Goal: Task Accomplishment & Management: Complete application form

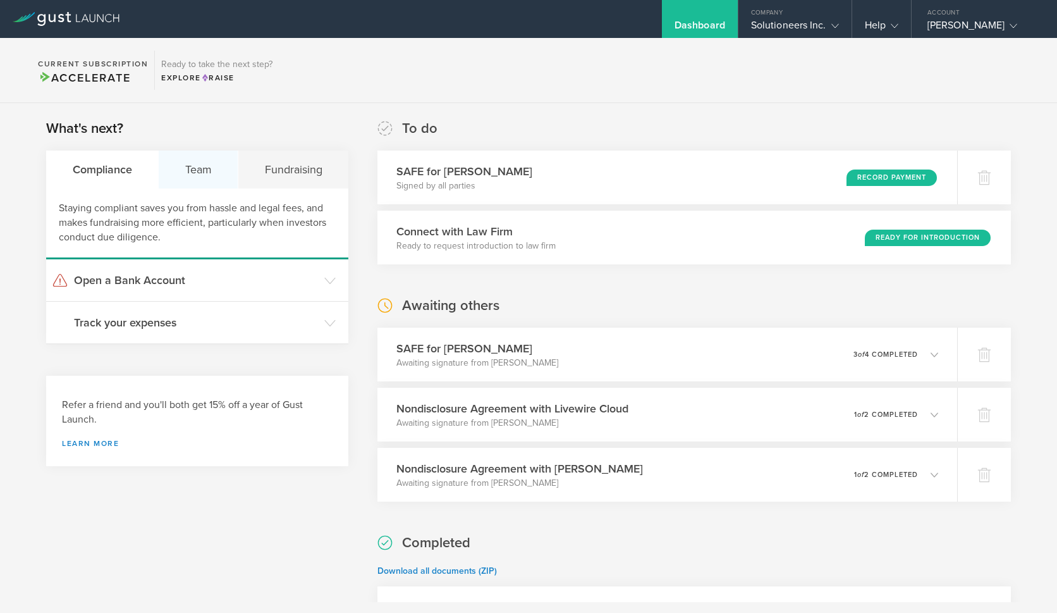
click at [181, 166] on div "Team" at bounding box center [199, 170] width 80 height 38
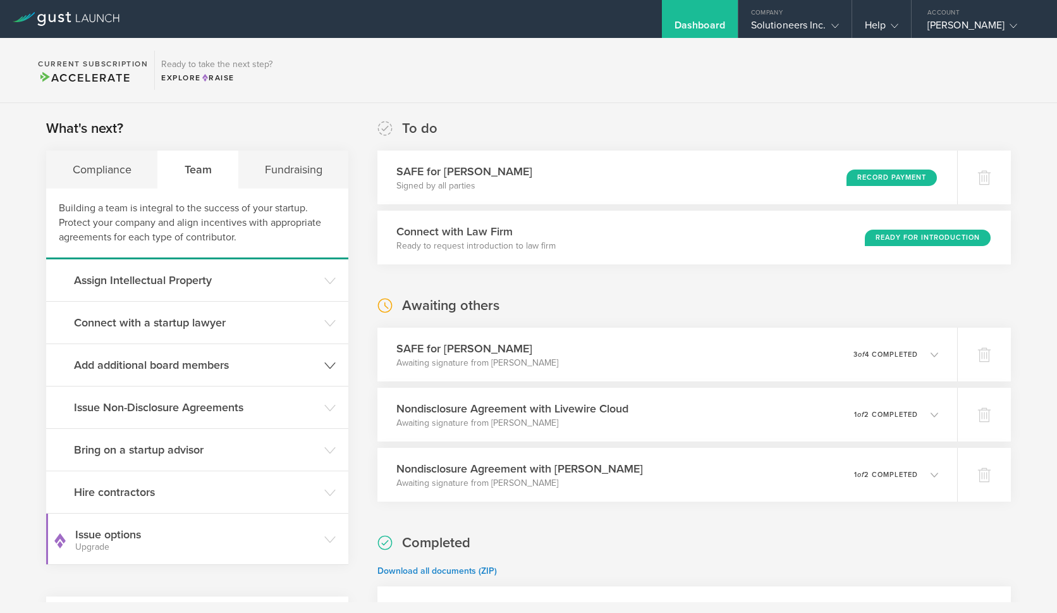
click at [239, 364] on h3 "Add additional board members" at bounding box center [196, 365] width 244 height 16
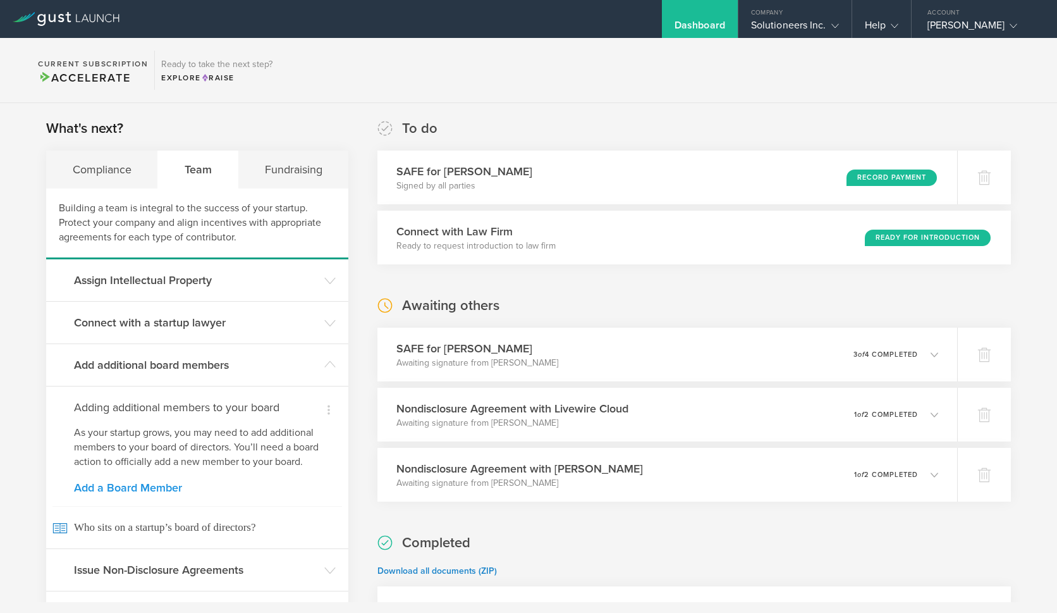
click at [128, 493] on link "Add a Board Member" at bounding box center [197, 487] width 247 height 11
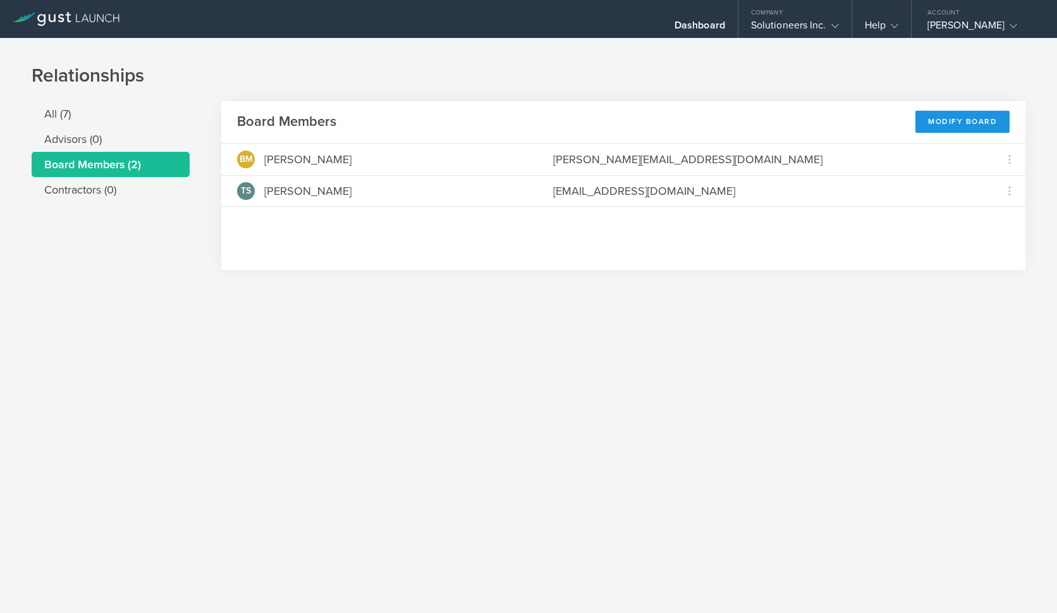
click at [950, 119] on div "Modify Board" at bounding box center [963, 122] width 94 height 22
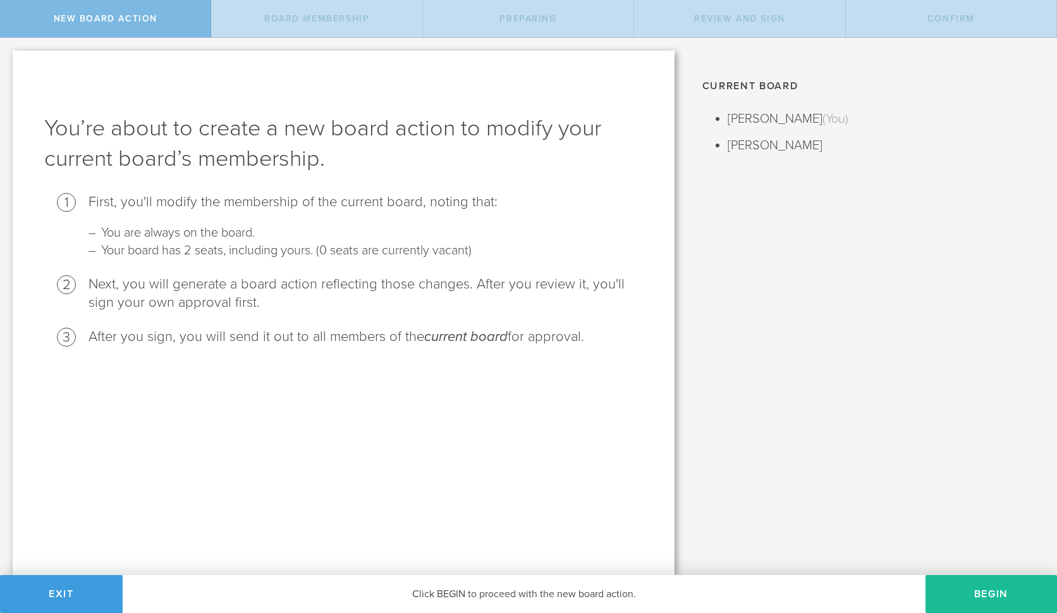
drag, startPoint x: 149, startPoint y: 200, endPoint x: 308, endPoint y: 237, distance: 162.8
click at [308, 237] on li "First, you'll modify the membership of the current board, noting that: You are …" at bounding box center [366, 226] width 555 height 66
click at [151, 233] on li "You are always on the board." at bounding box center [365, 233] width 529 height 18
drag, startPoint x: 139, startPoint y: 247, endPoint x: 406, endPoint y: 256, distance: 267.7
click at [406, 256] on li "Your board has 2 seats, including yours. (0 seats are currently vacant)" at bounding box center [365, 251] width 529 height 18
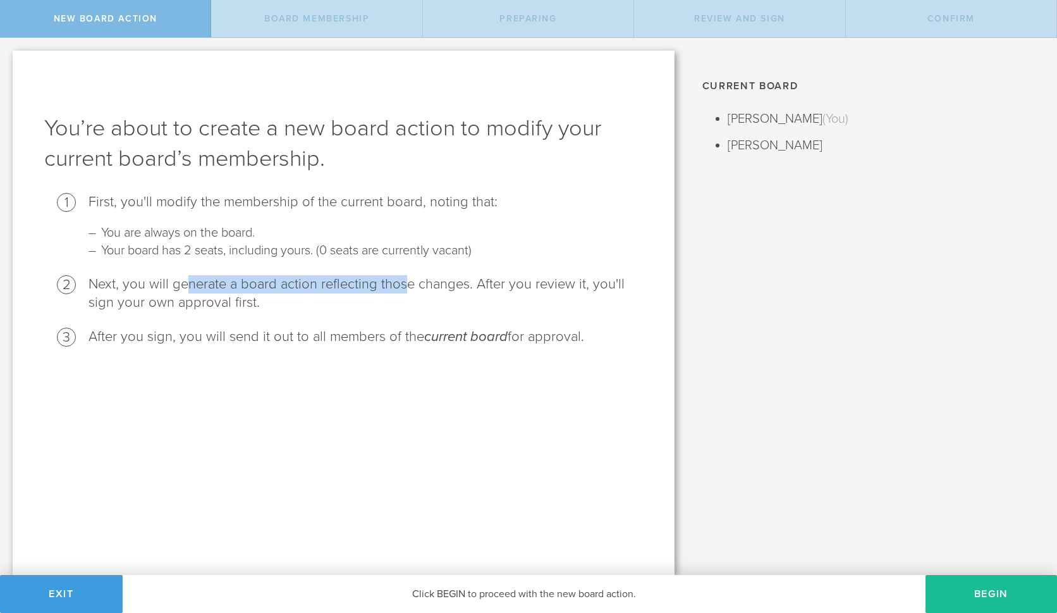
drag, startPoint x: 188, startPoint y: 289, endPoint x: 403, endPoint y: 286, distance: 215.1
click at [403, 286] on li "Next, you will generate a board action reflecting those changes. After you revi…" at bounding box center [366, 293] width 555 height 37
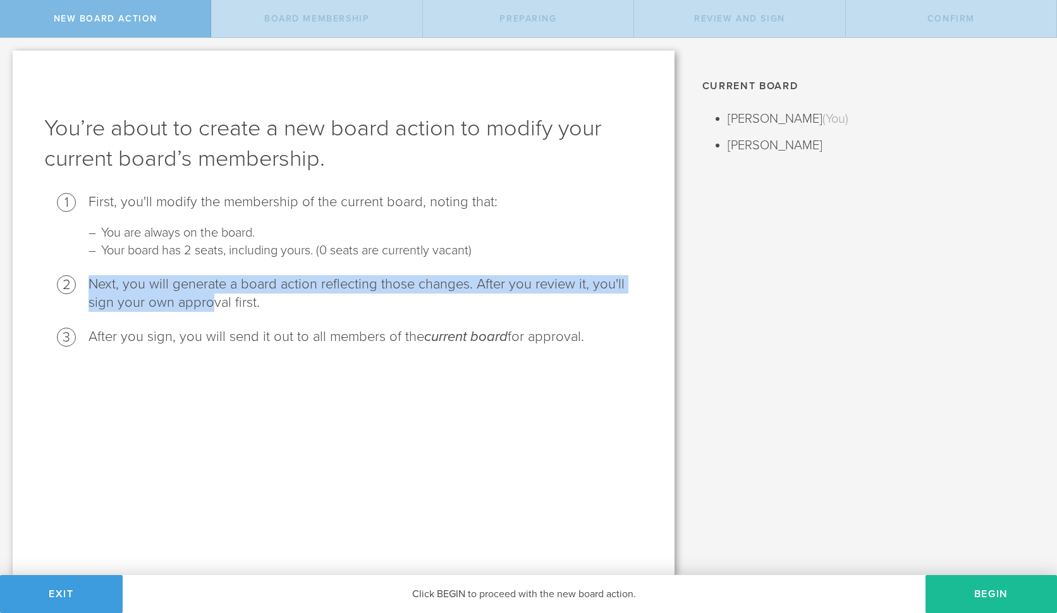
drag, startPoint x: 208, startPoint y: 303, endPoint x: 98, endPoint y: 269, distance: 115.0
click at [98, 269] on ol "First, you'll modify the membership of the current board, noting that: You are …" at bounding box center [343, 269] width 599 height 153
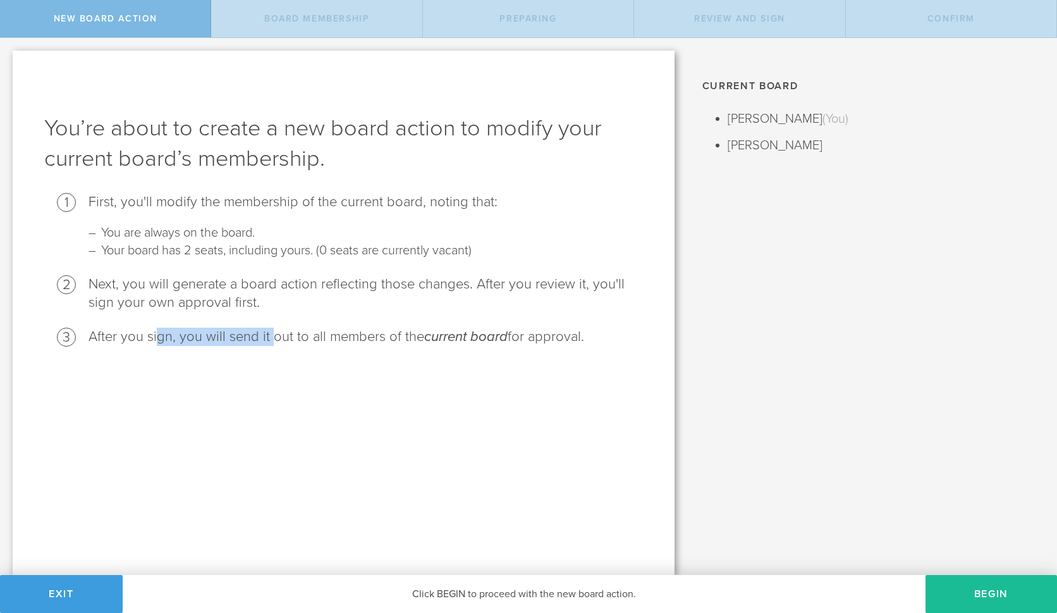
drag, startPoint x: 159, startPoint y: 338, endPoint x: 273, endPoint y: 343, distance: 113.9
click at [273, 343] on li "After you sign, you will send it out to all members of the current board for ap…" at bounding box center [366, 337] width 555 height 18
click at [975, 596] on button "Begin" at bounding box center [992, 594] width 132 height 38
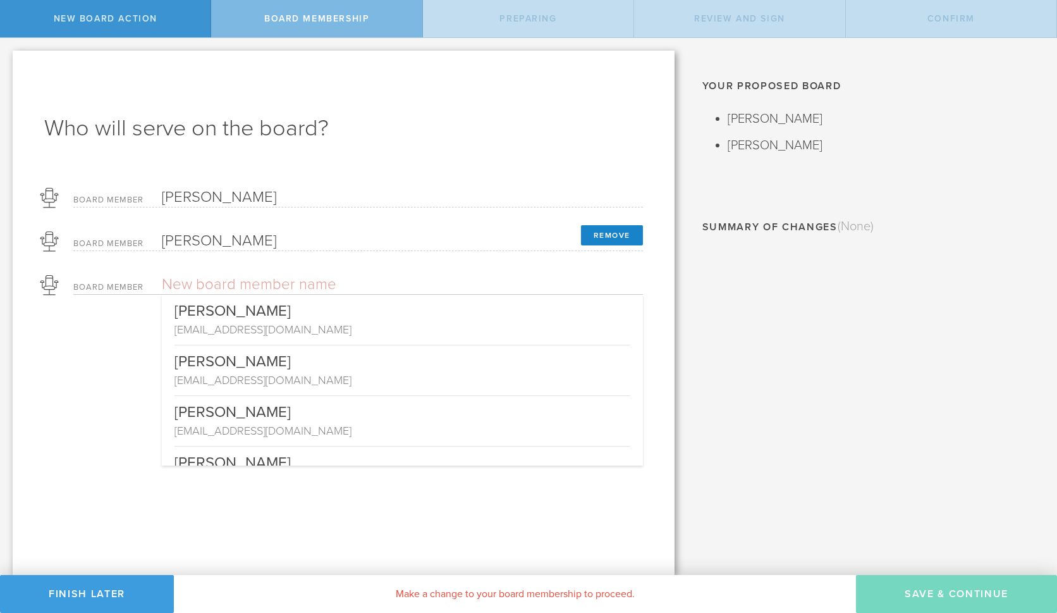
click at [218, 285] on input "text" at bounding box center [358, 284] width 393 height 19
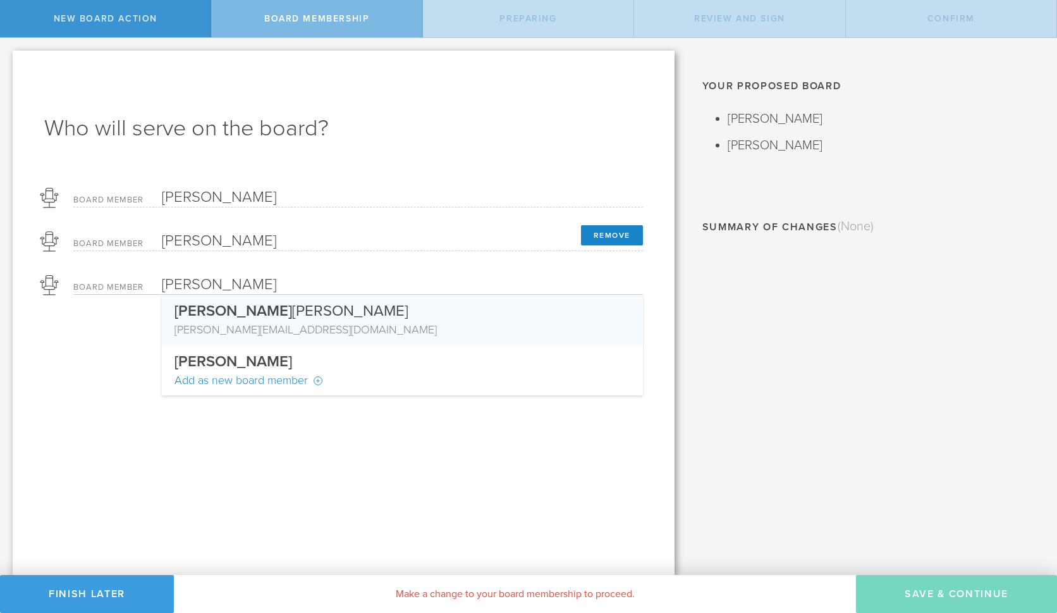
type input "Katrina"
click at [254, 323] on div "katrina holt2010@gmail.com" at bounding box center [403, 329] width 456 height 16
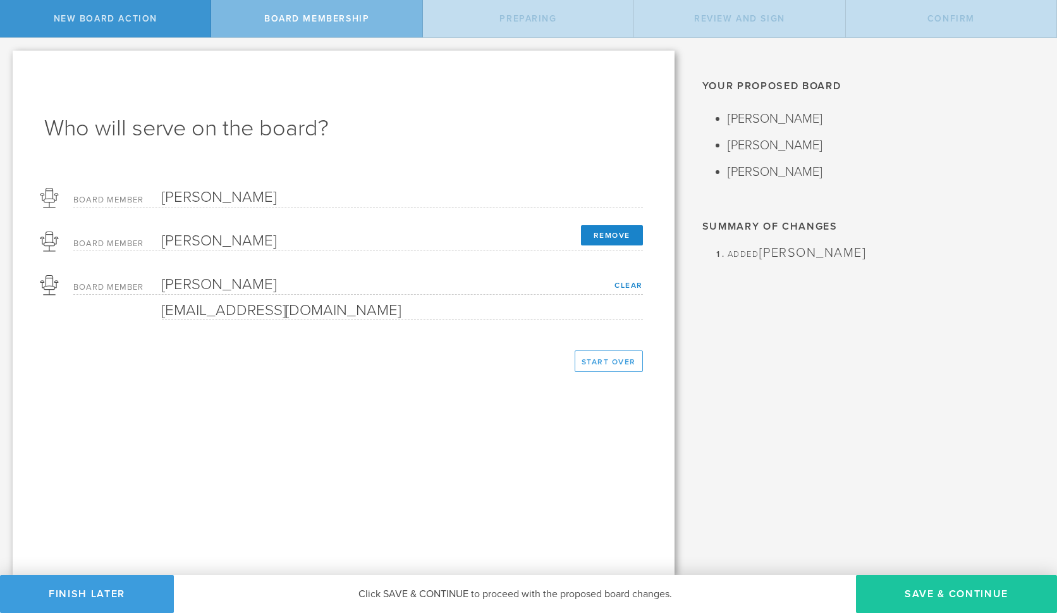
click at [958, 593] on button "Save & Continue" at bounding box center [956, 594] width 201 height 38
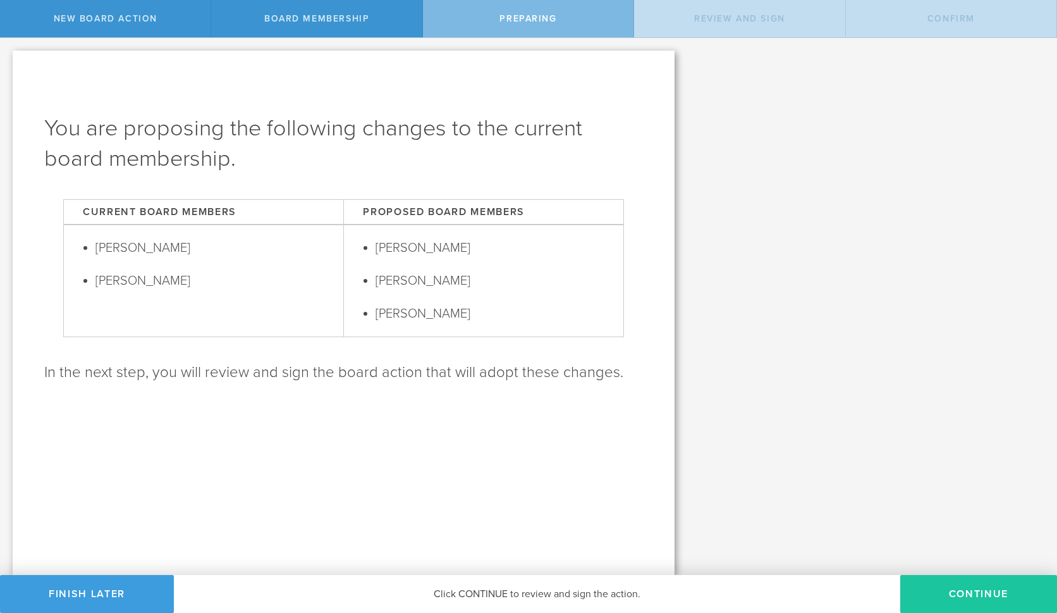
click at [976, 596] on button "Continue" at bounding box center [979, 594] width 157 height 38
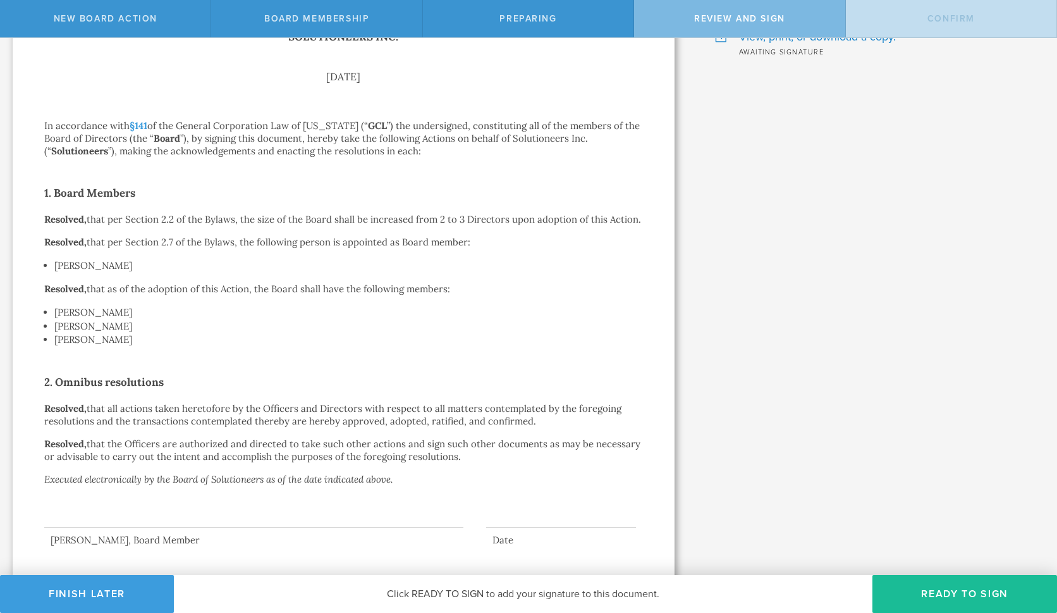
scroll to position [189, 0]
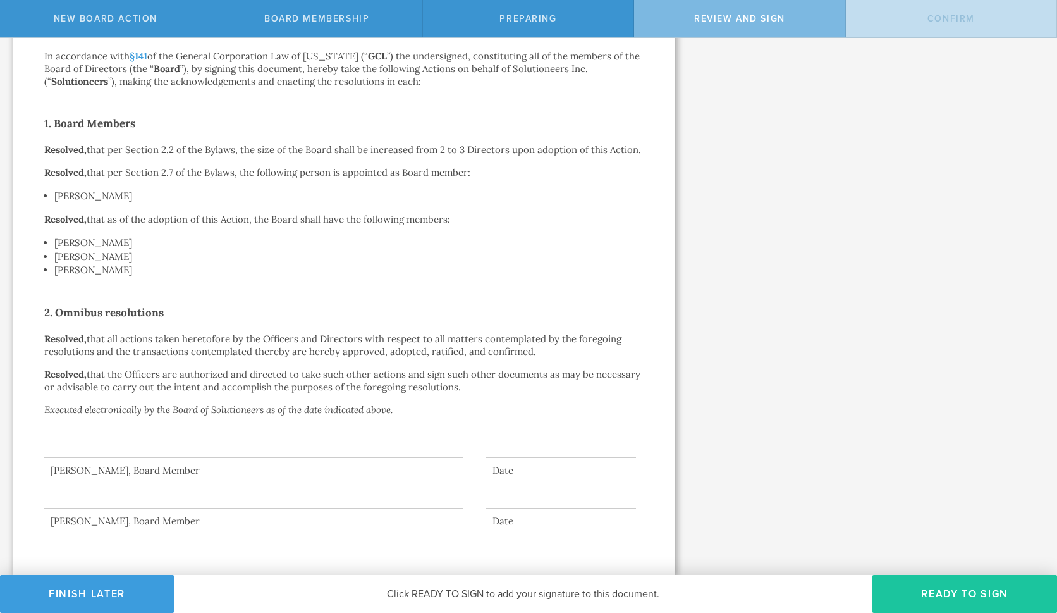
click at [935, 593] on button "Ready to Sign" at bounding box center [965, 594] width 185 height 38
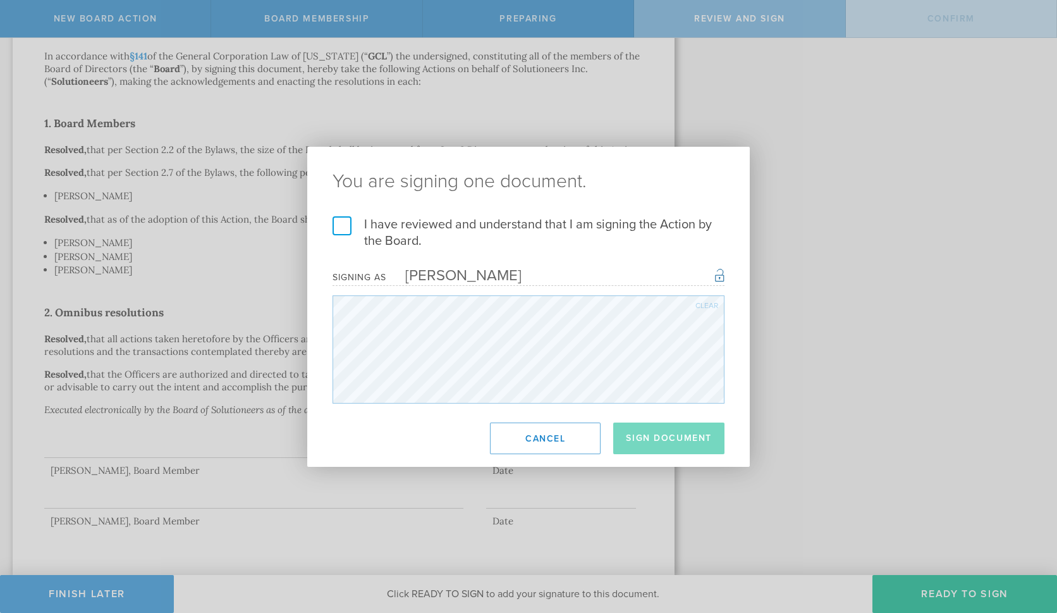
click at [338, 223] on label "I have reviewed and understand that I am signing the Action by the Board." at bounding box center [529, 232] width 392 height 33
click at [0, 0] on input "I have reviewed and understand that I am signing the Action by the Board." at bounding box center [0, 0] width 0 height 0
drag, startPoint x: 672, startPoint y: 427, endPoint x: 764, endPoint y: 428, distance: 92.3
click at [672, 427] on button "Sign Document" at bounding box center [668, 438] width 111 height 32
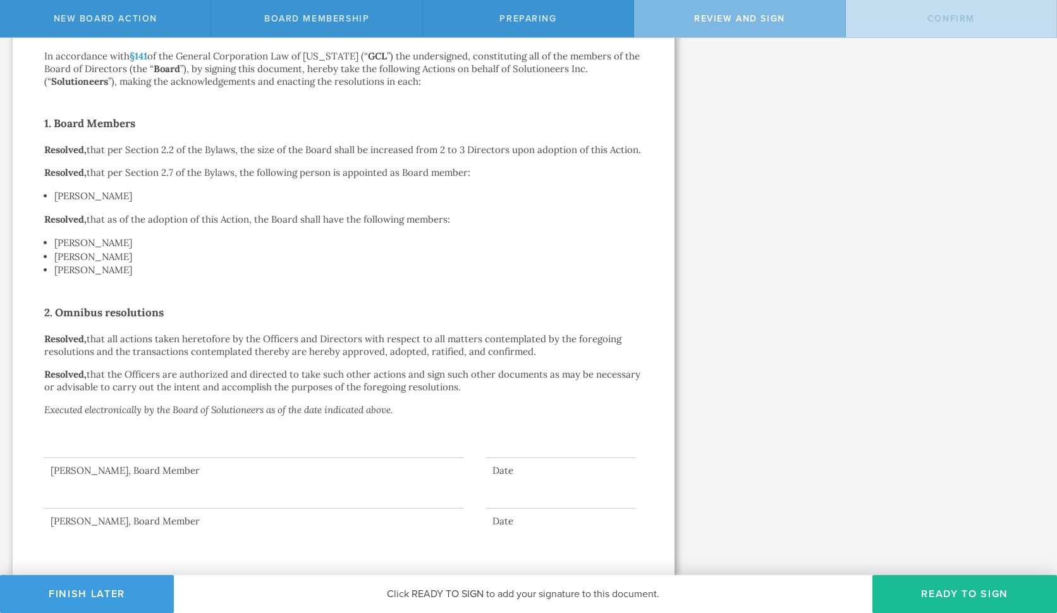
scroll to position [0, 0]
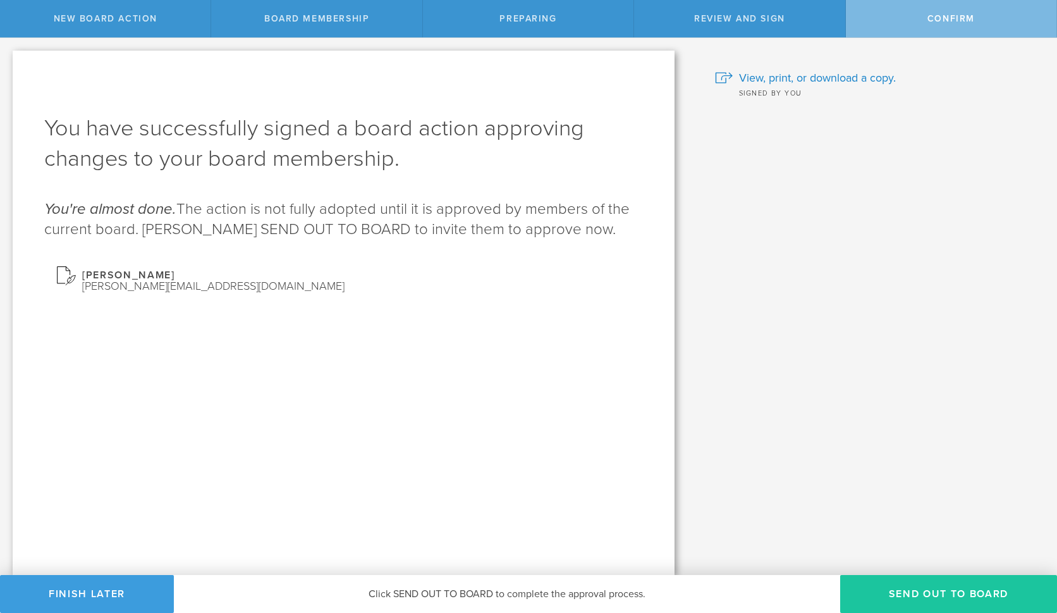
click at [961, 600] on button "Send out to board" at bounding box center [949, 594] width 217 height 38
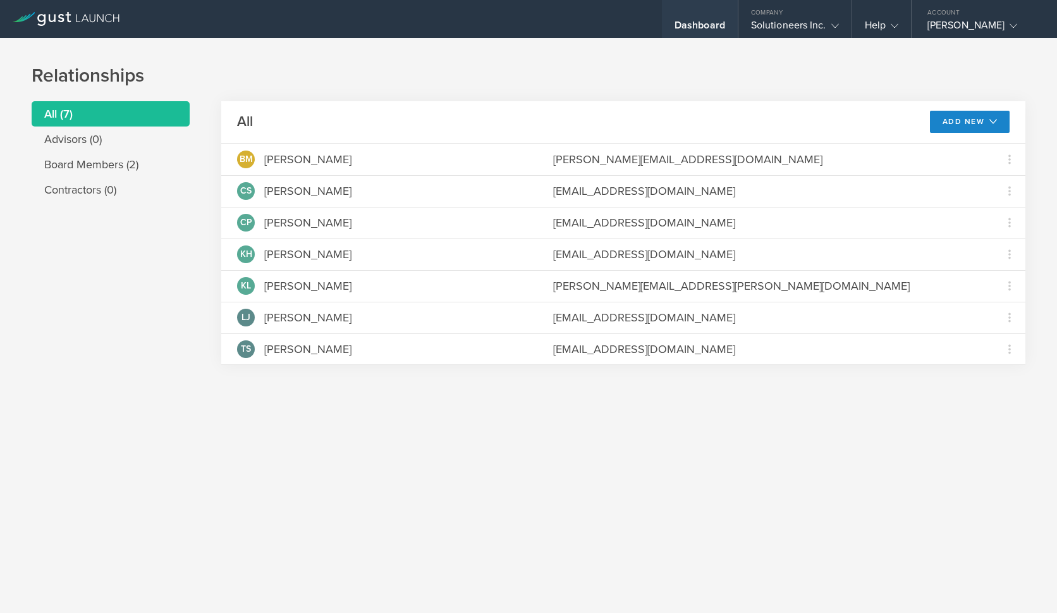
click at [699, 23] on div "Dashboard" at bounding box center [700, 28] width 51 height 19
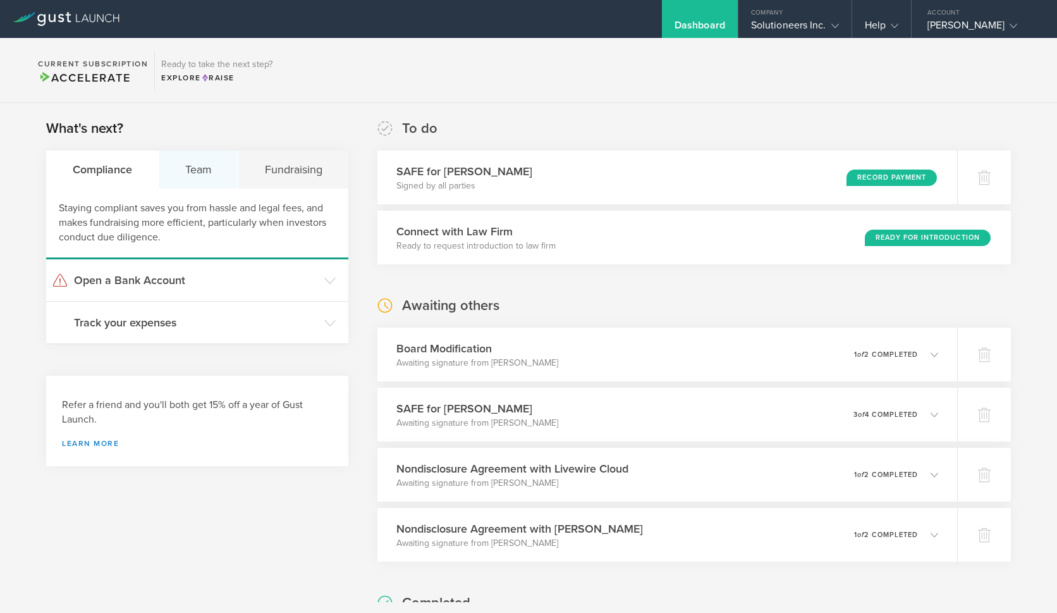
click at [185, 176] on div "Team" at bounding box center [199, 170] width 80 height 38
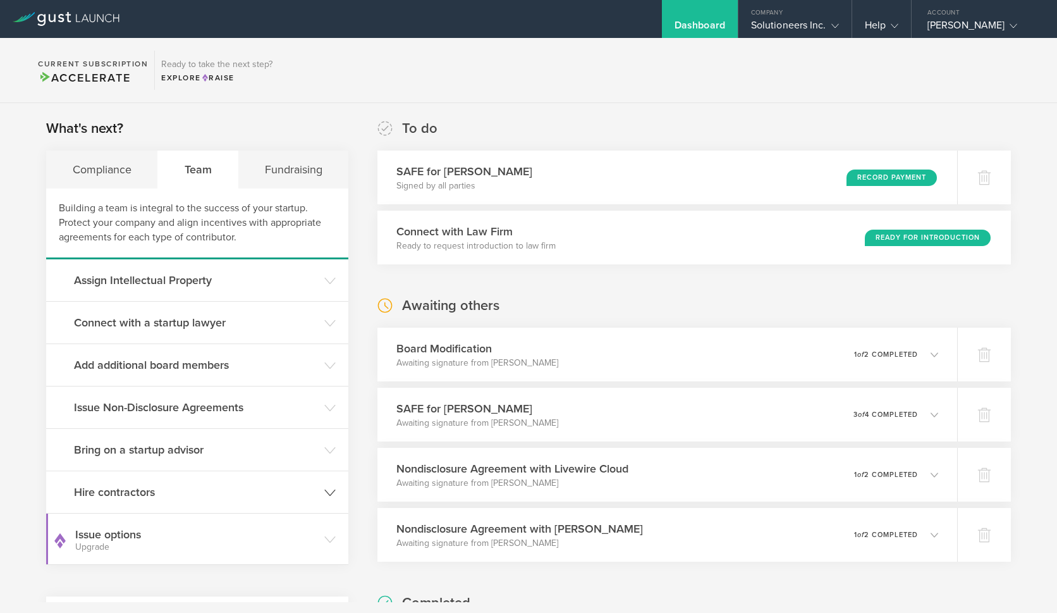
click at [213, 498] on h3 "Hire contractors" at bounding box center [196, 492] width 244 height 16
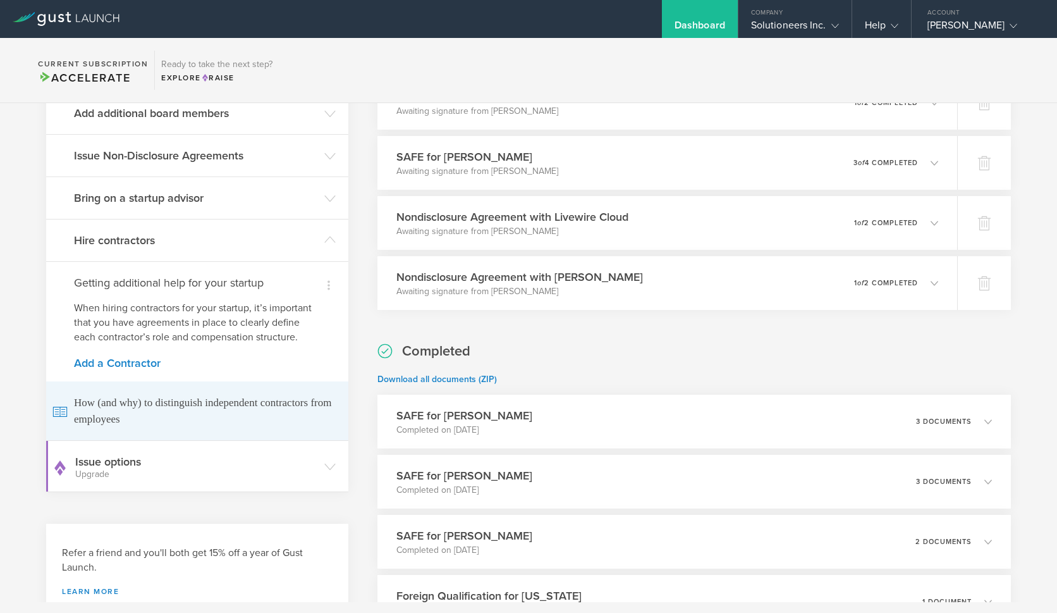
scroll to position [252, 0]
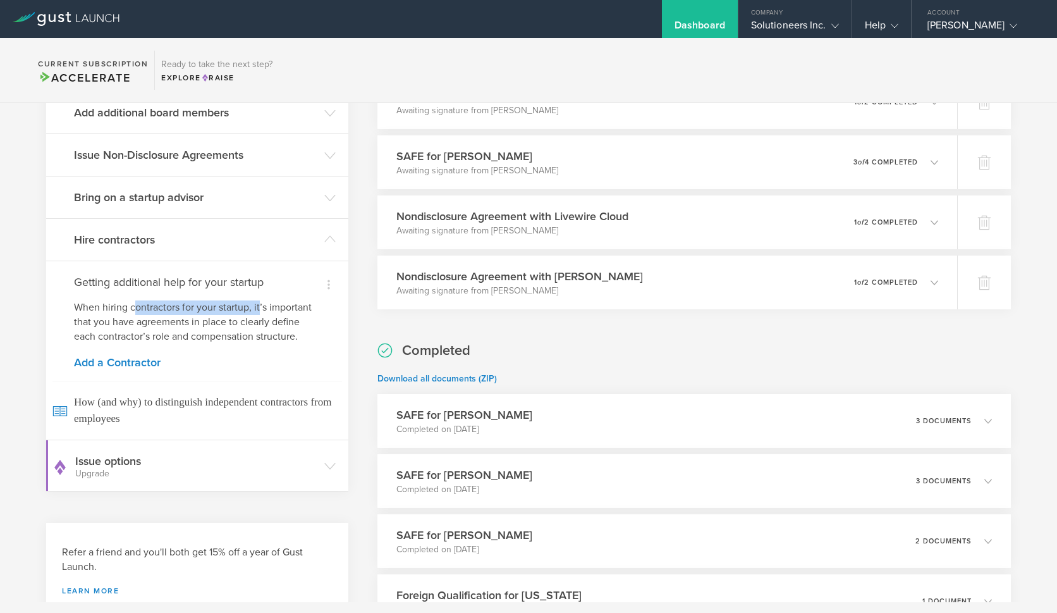
drag, startPoint x: 259, startPoint y: 305, endPoint x: 137, endPoint y: 307, distance: 122.1
click at [137, 307] on p "When hiring contractors for your startup, it’s important that you have agreemen…" at bounding box center [197, 322] width 247 height 44
drag, startPoint x: 111, startPoint y: 316, endPoint x: 218, endPoint y: 319, distance: 106.3
click at [218, 319] on p "When hiring contractors for your startup, it’s important that you have agreemen…" at bounding box center [197, 322] width 247 height 44
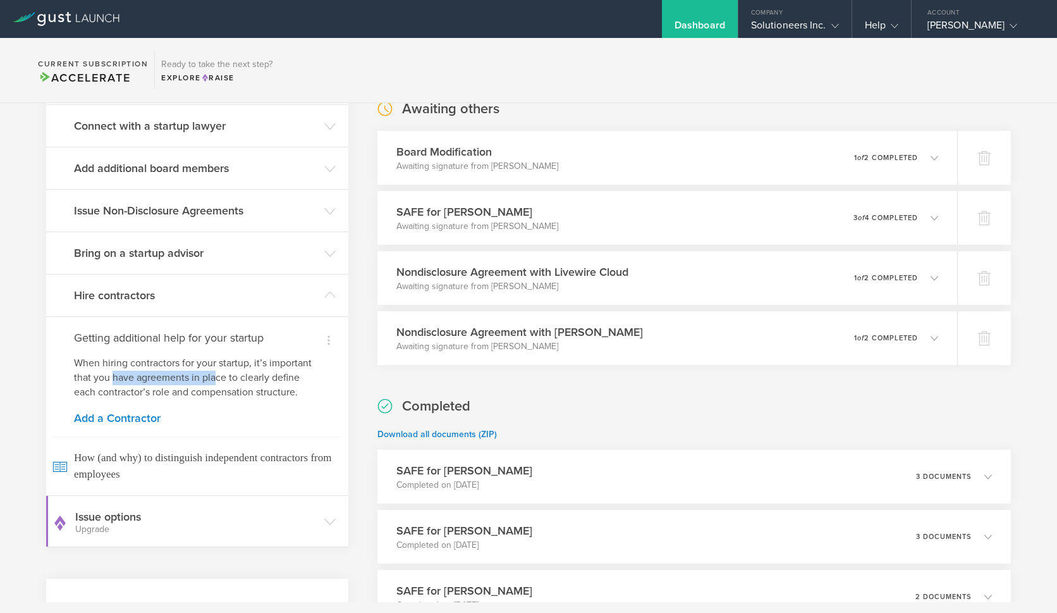
scroll to position [195, 0]
click at [178, 174] on h3 "Add additional board members" at bounding box center [196, 169] width 244 height 16
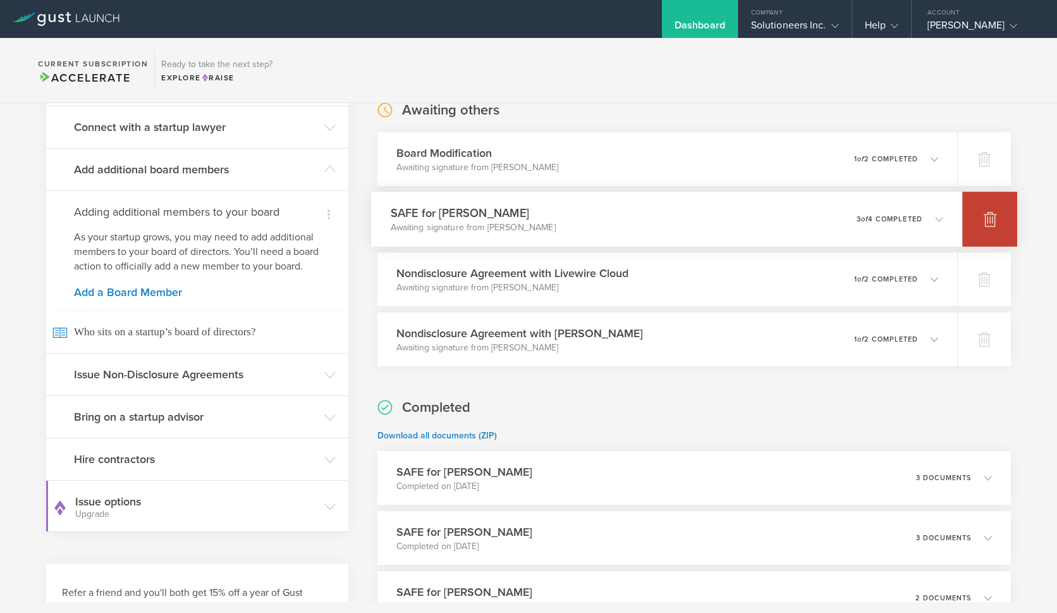
click at [970, 218] on div at bounding box center [990, 219] width 55 height 55
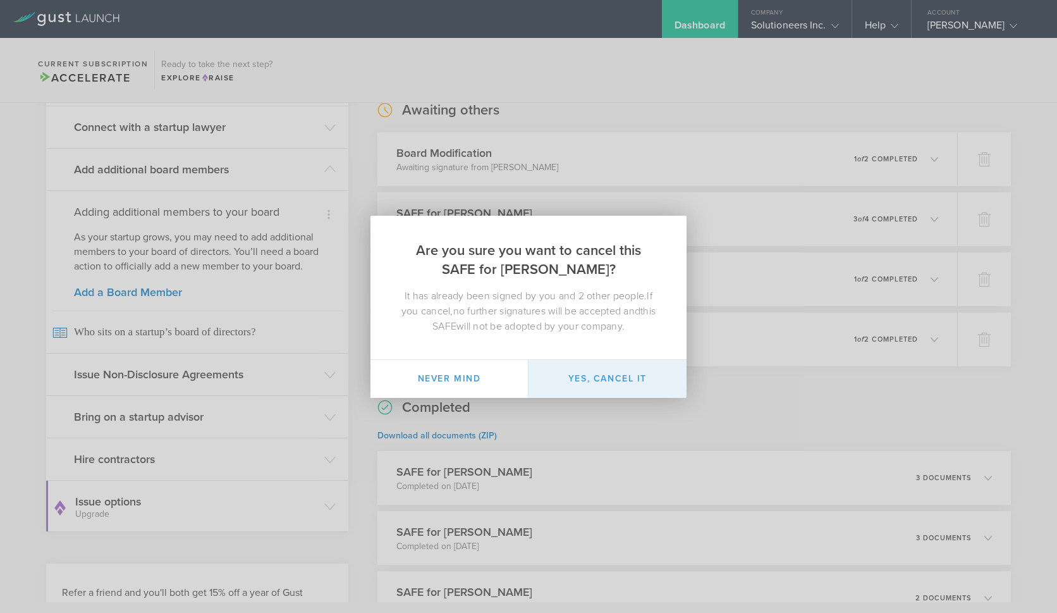
click at [619, 372] on button "Yes, cancel it" at bounding box center [608, 379] width 158 height 38
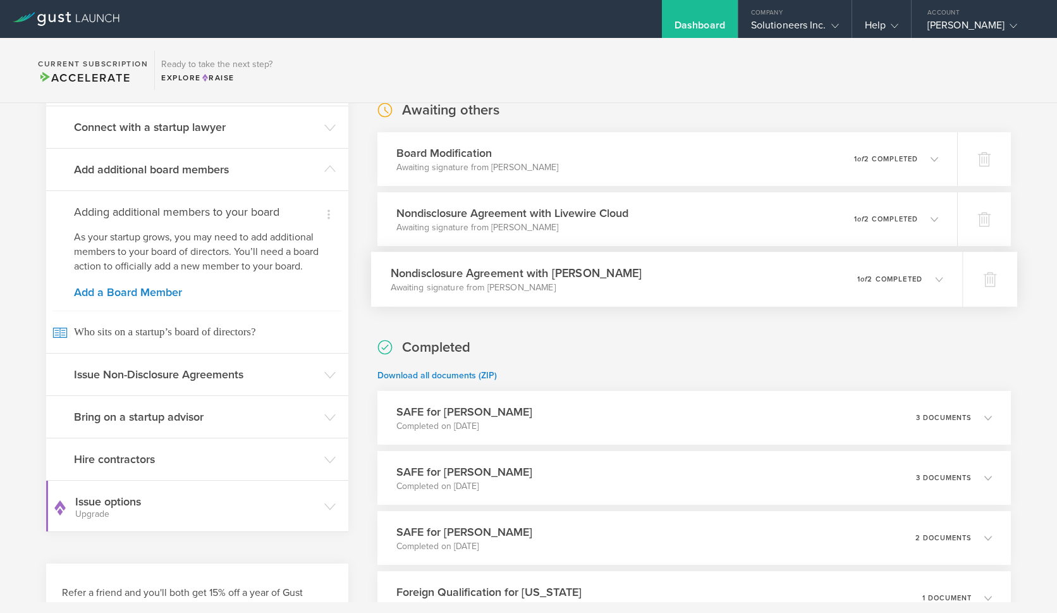
click at [810, 292] on div "Nondisclosure Agreement with [PERSON_NAME] Awaiting signature from [PERSON_NAME…" at bounding box center [666, 279] width 591 height 55
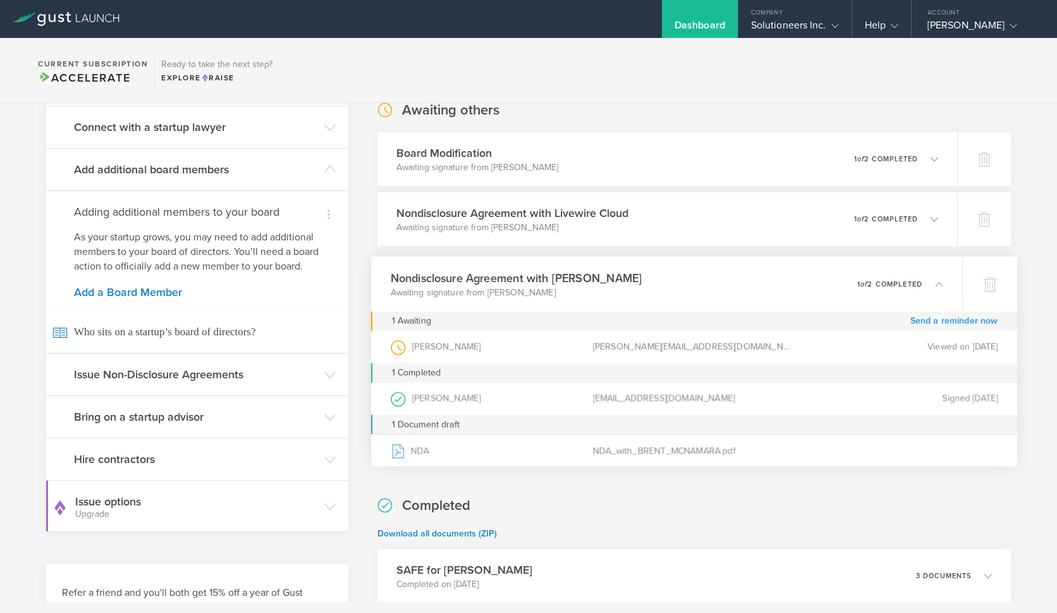
click at [920, 324] on link "Send a reminder now" at bounding box center [955, 321] width 88 height 20
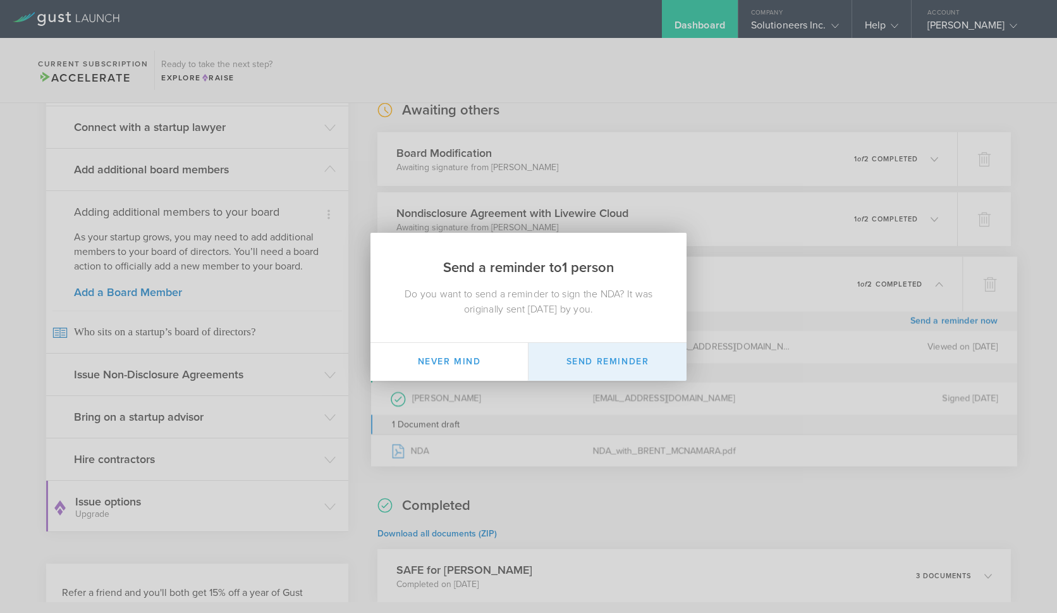
click at [622, 370] on button "Send Reminder" at bounding box center [608, 362] width 158 height 38
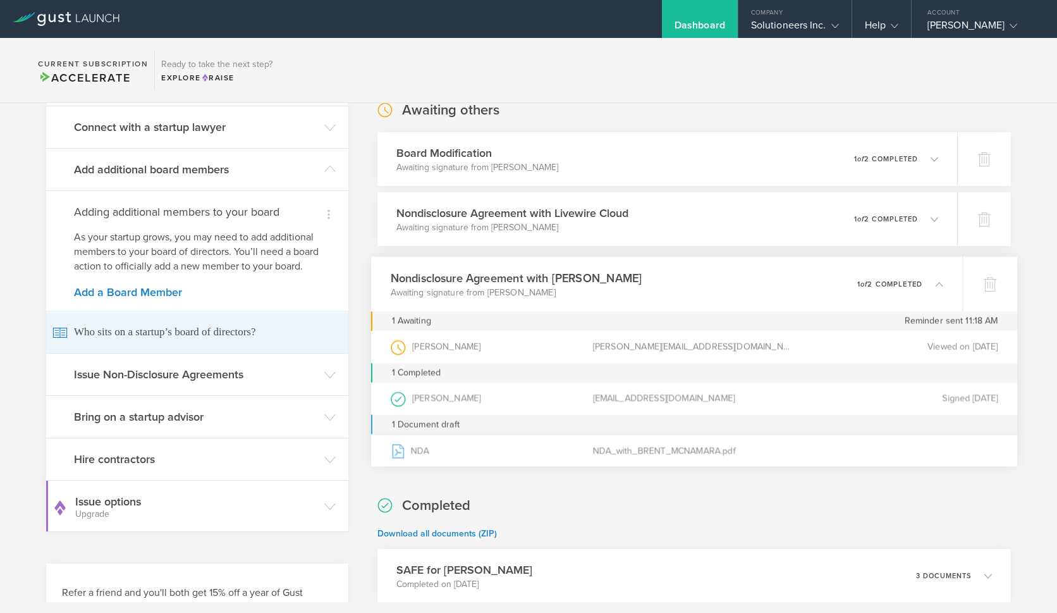
click at [174, 345] on span "Who sits on a startup’s board of directors?" at bounding box center [197, 332] width 290 height 42
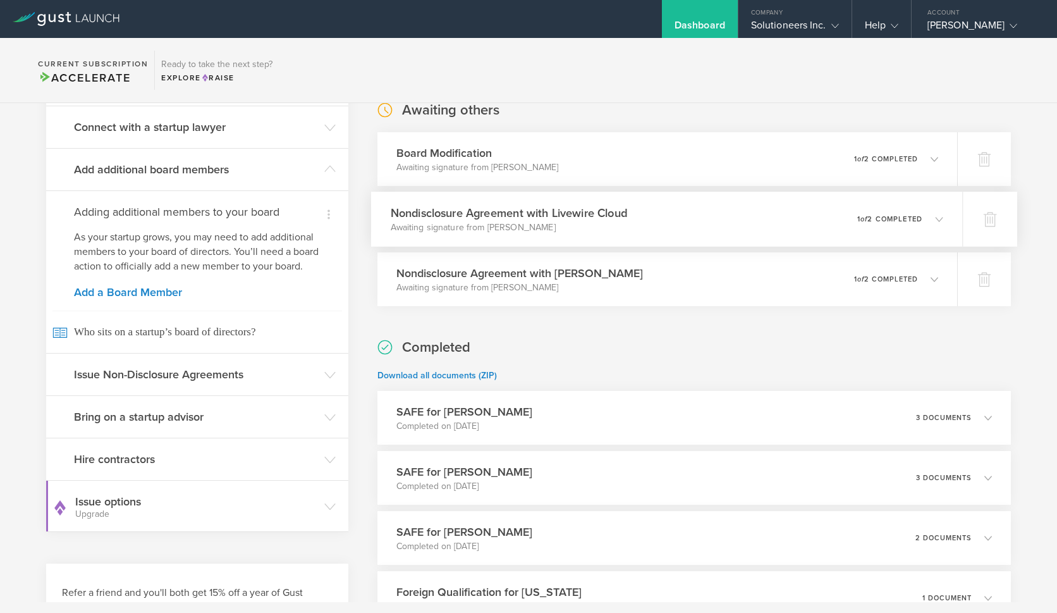
click at [907, 219] on p "1 of 2 completed" at bounding box center [890, 219] width 65 height 7
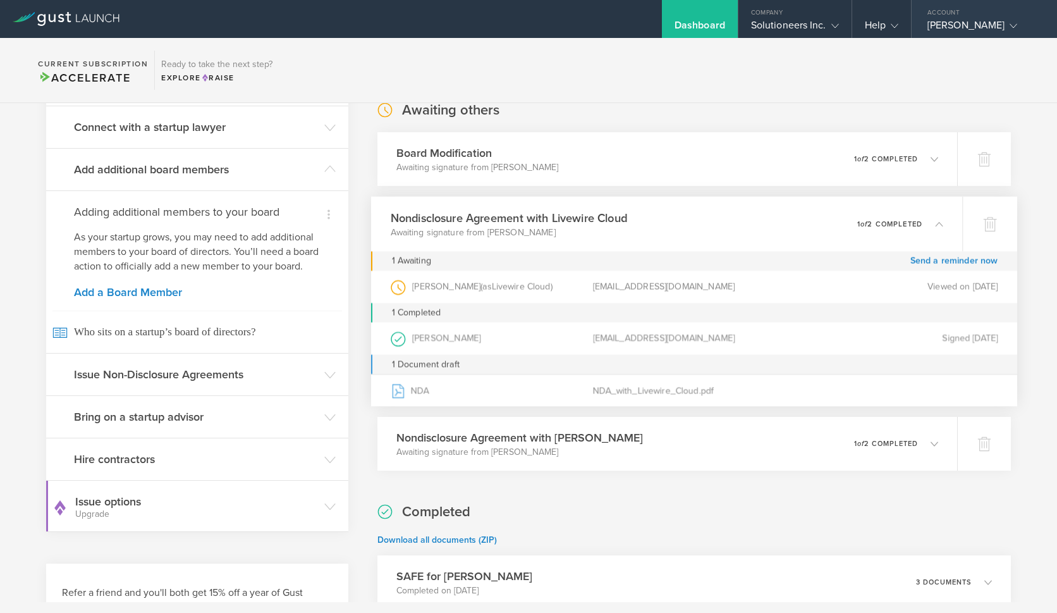
click at [1013, 23] on div "[PERSON_NAME]" at bounding box center [982, 28] width 108 height 19
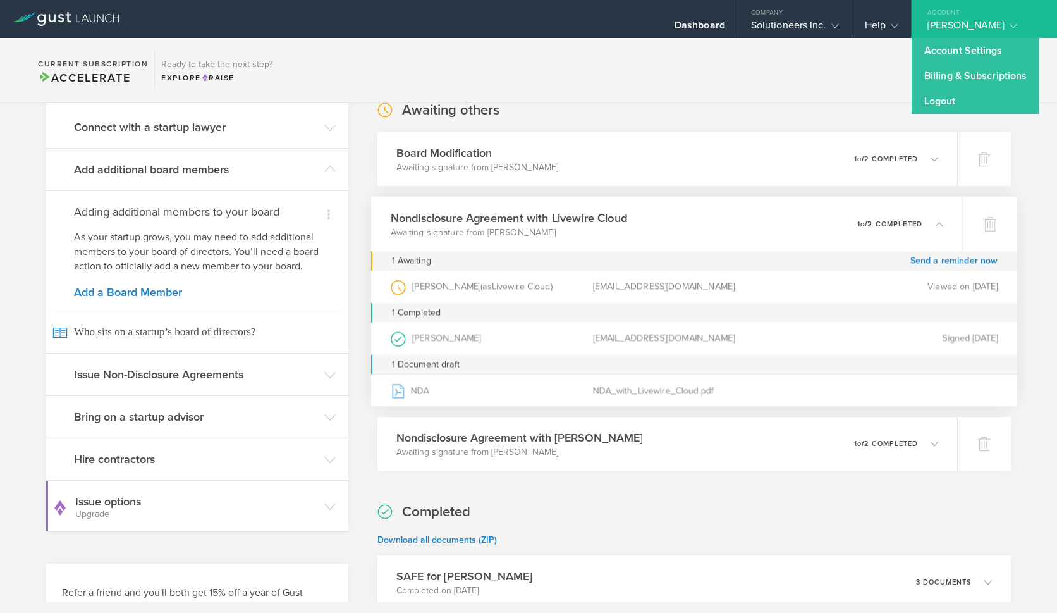
click at [853, 71] on section "Current Subscription Accelerate Ready to take the next step? Explore Raise" at bounding box center [528, 70] width 1057 height 65
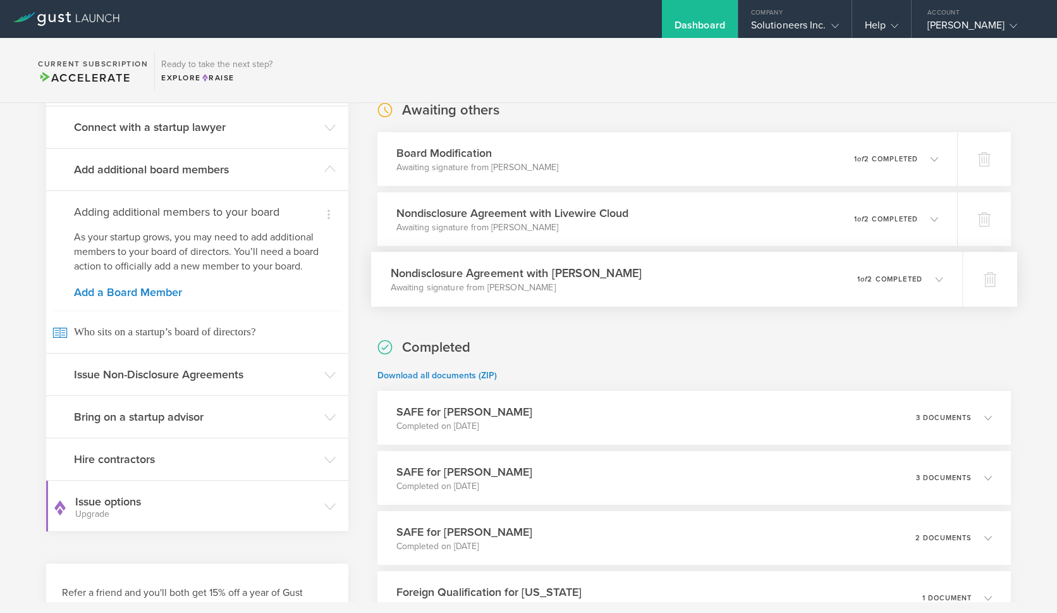
click at [643, 273] on h3 "Nondisclosure Agreement with [PERSON_NAME]" at bounding box center [517, 272] width 252 height 17
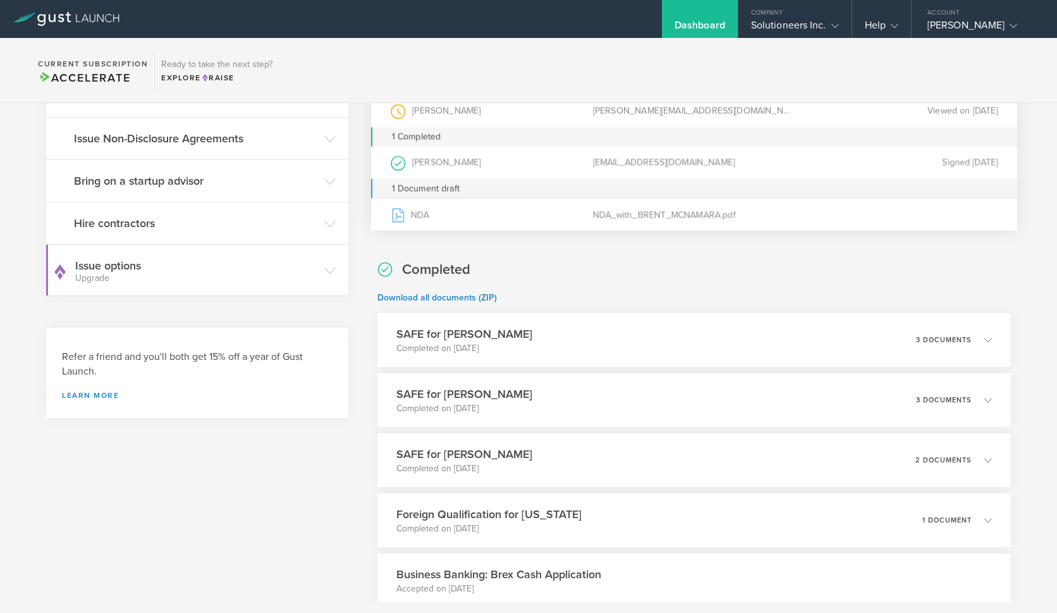
scroll to position [592, 0]
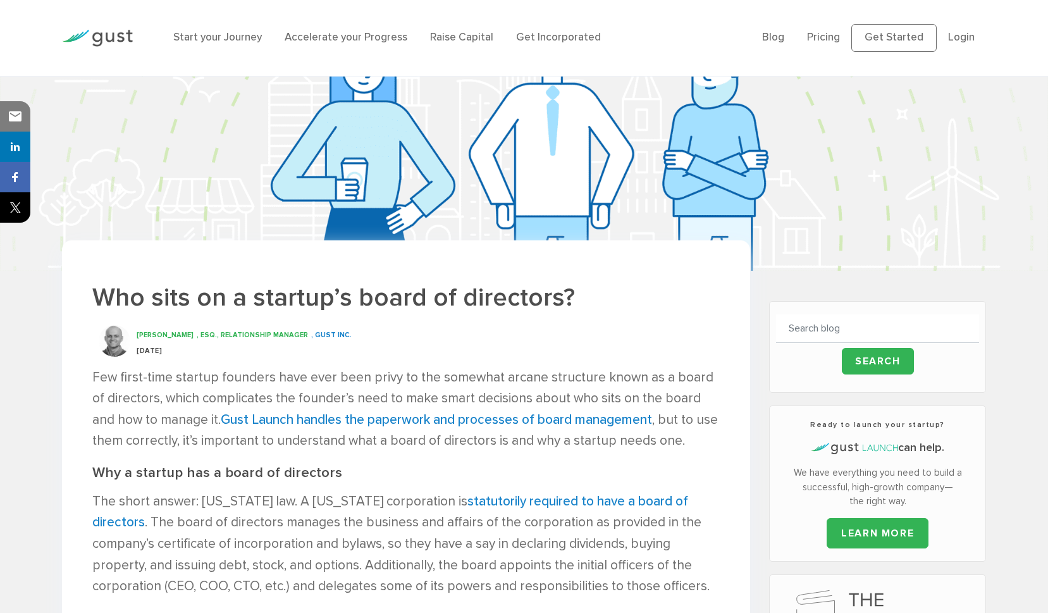
scroll to position [107, 0]
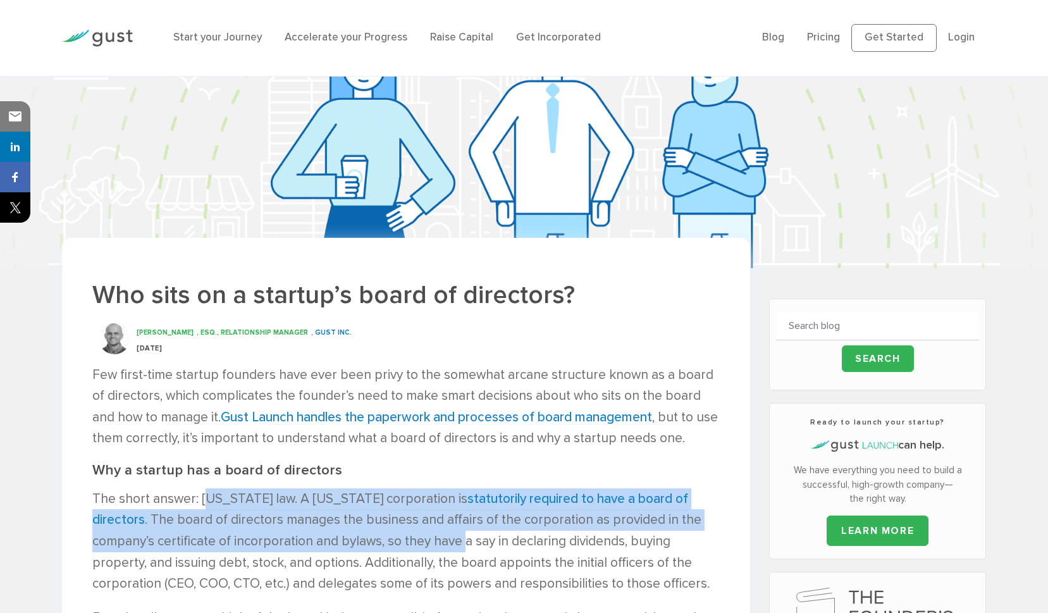
drag, startPoint x: 212, startPoint y: 508, endPoint x: 400, endPoint y: 540, distance: 190.6
click at [400, 539] on p "The short answer: [US_STATE] law. A [US_STATE] corporation is statutorily requi…" at bounding box center [405, 541] width 627 height 106
click at [201, 527] on p "The short answer: [US_STATE] law. A [US_STATE] corporation is statutorily requi…" at bounding box center [405, 541] width 627 height 106
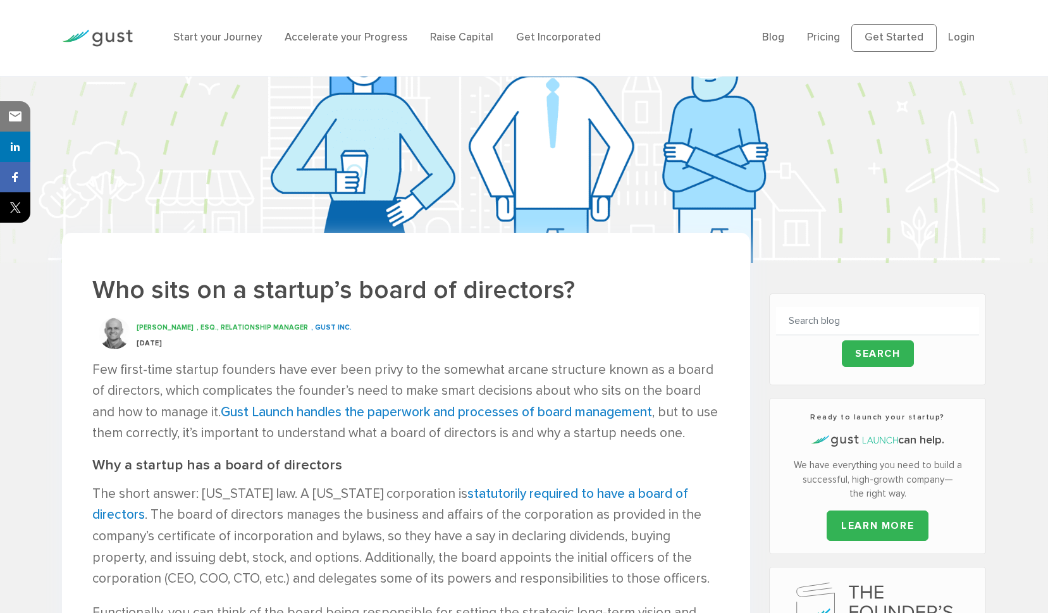
scroll to position [223, 0]
